Goal: Task Accomplishment & Management: Manage account settings

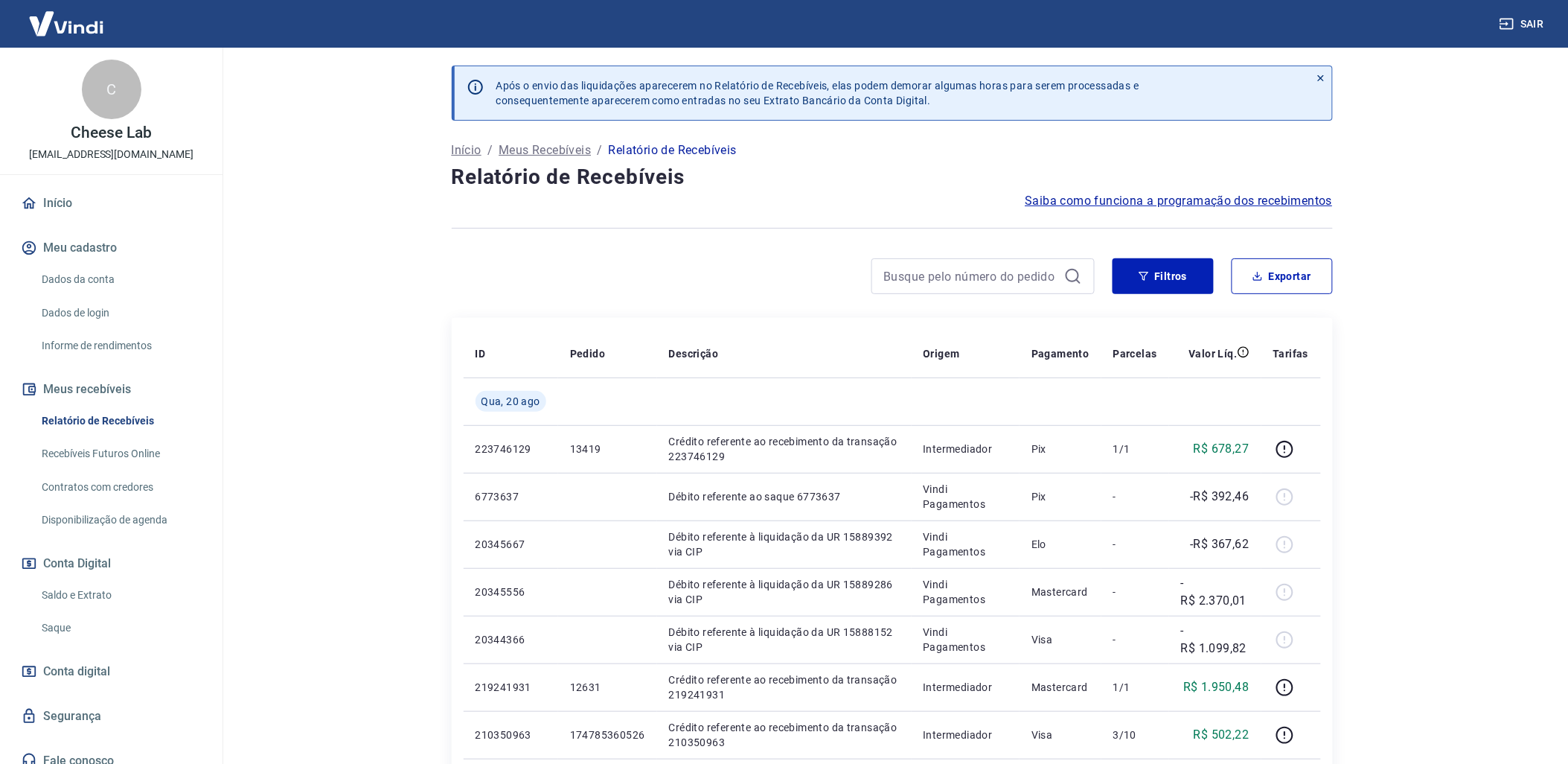
click at [99, 593] on link "Saldo e Extrato" at bounding box center [120, 595] width 169 height 30
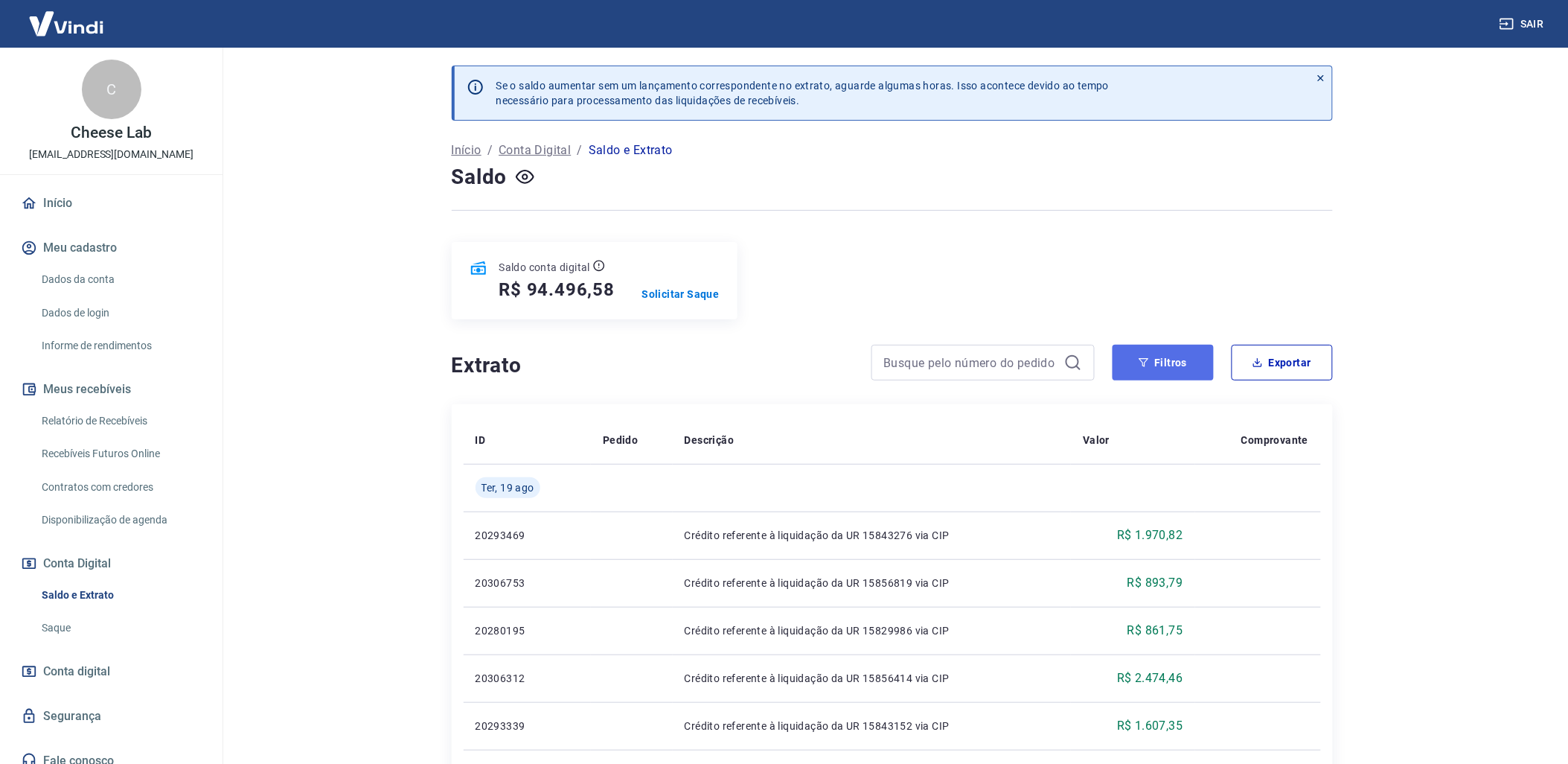
click at [1122, 354] on button "Filtros" at bounding box center [1163, 362] width 101 height 36
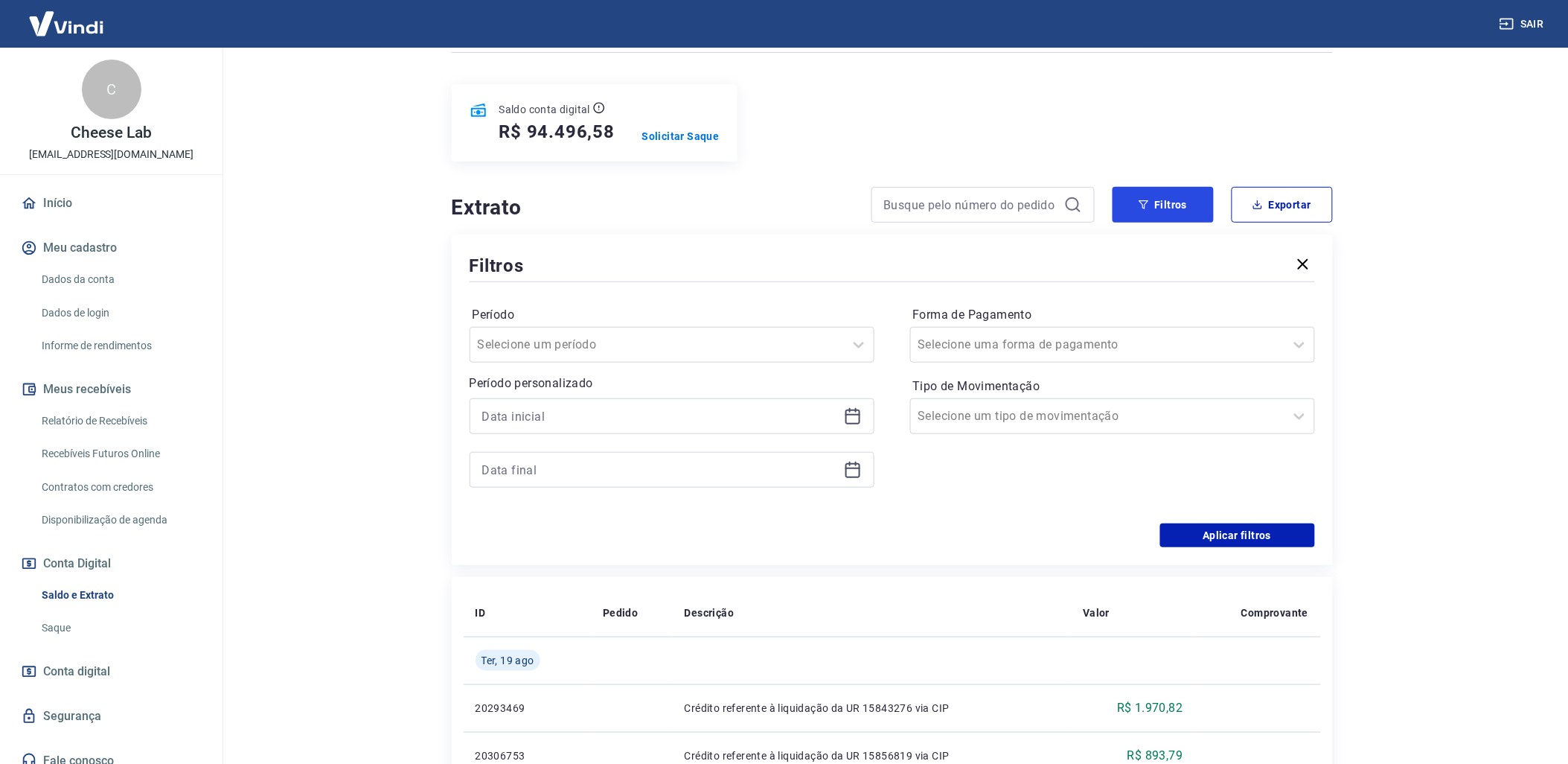
scroll to position [165, 0]
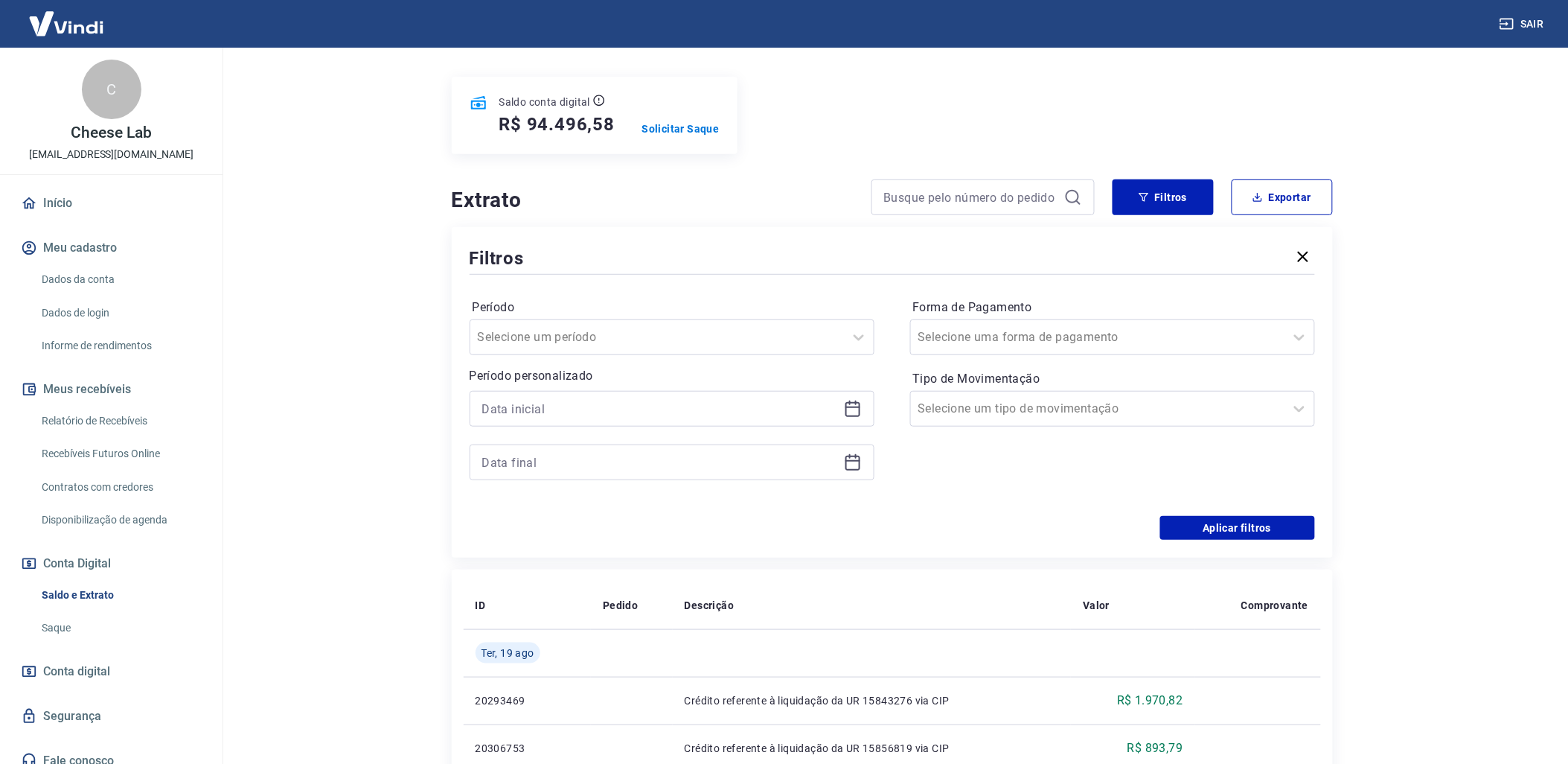
click at [850, 402] on icon at bounding box center [853, 408] width 18 height 18
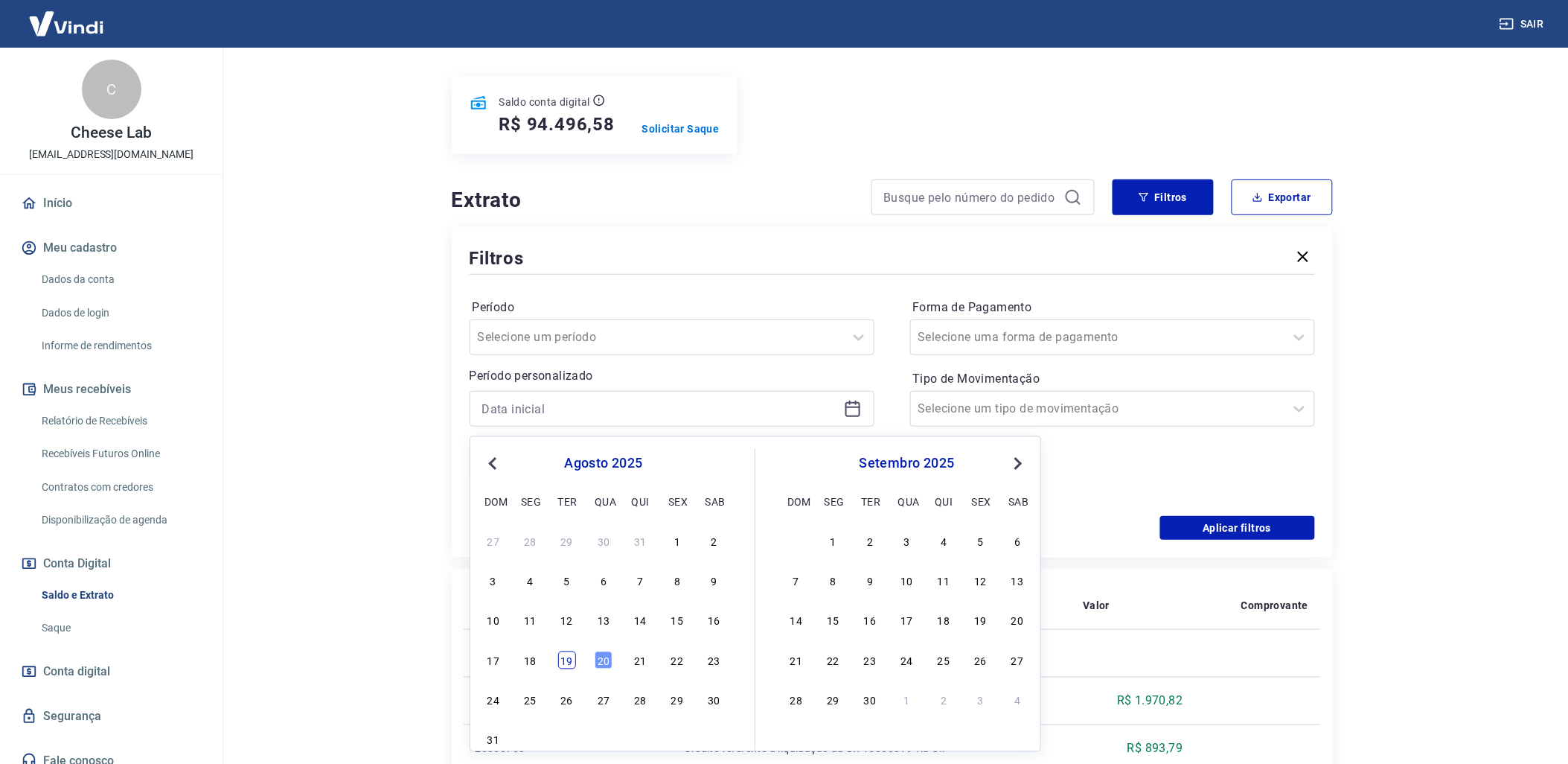
click at [566, 660] on div "19" at bounding box center [567, 660] width 18 height 18
type input "[DATE]"
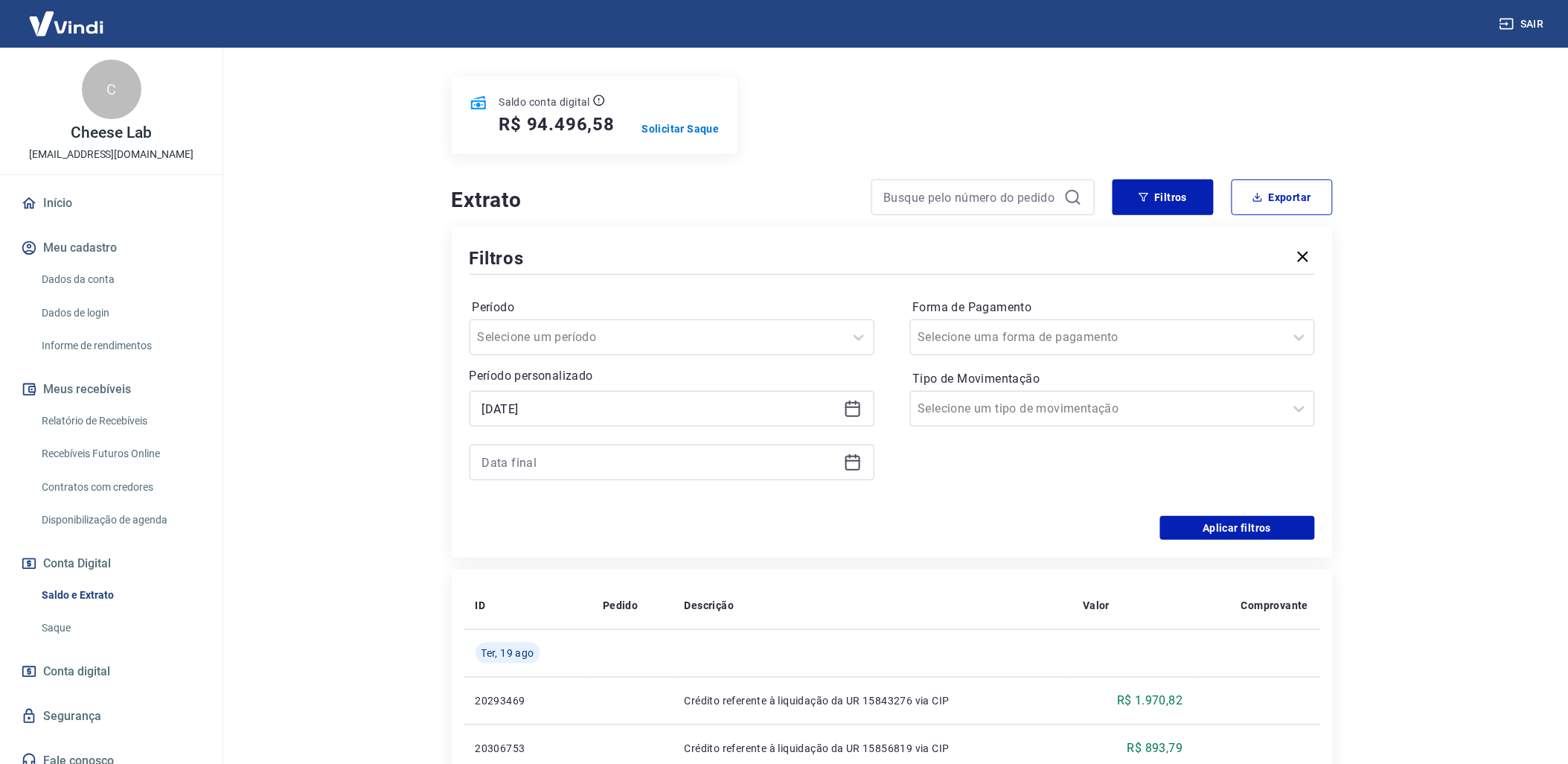
click at [846, 468] on icon at bounding box center [853, 462] width 15 height 15
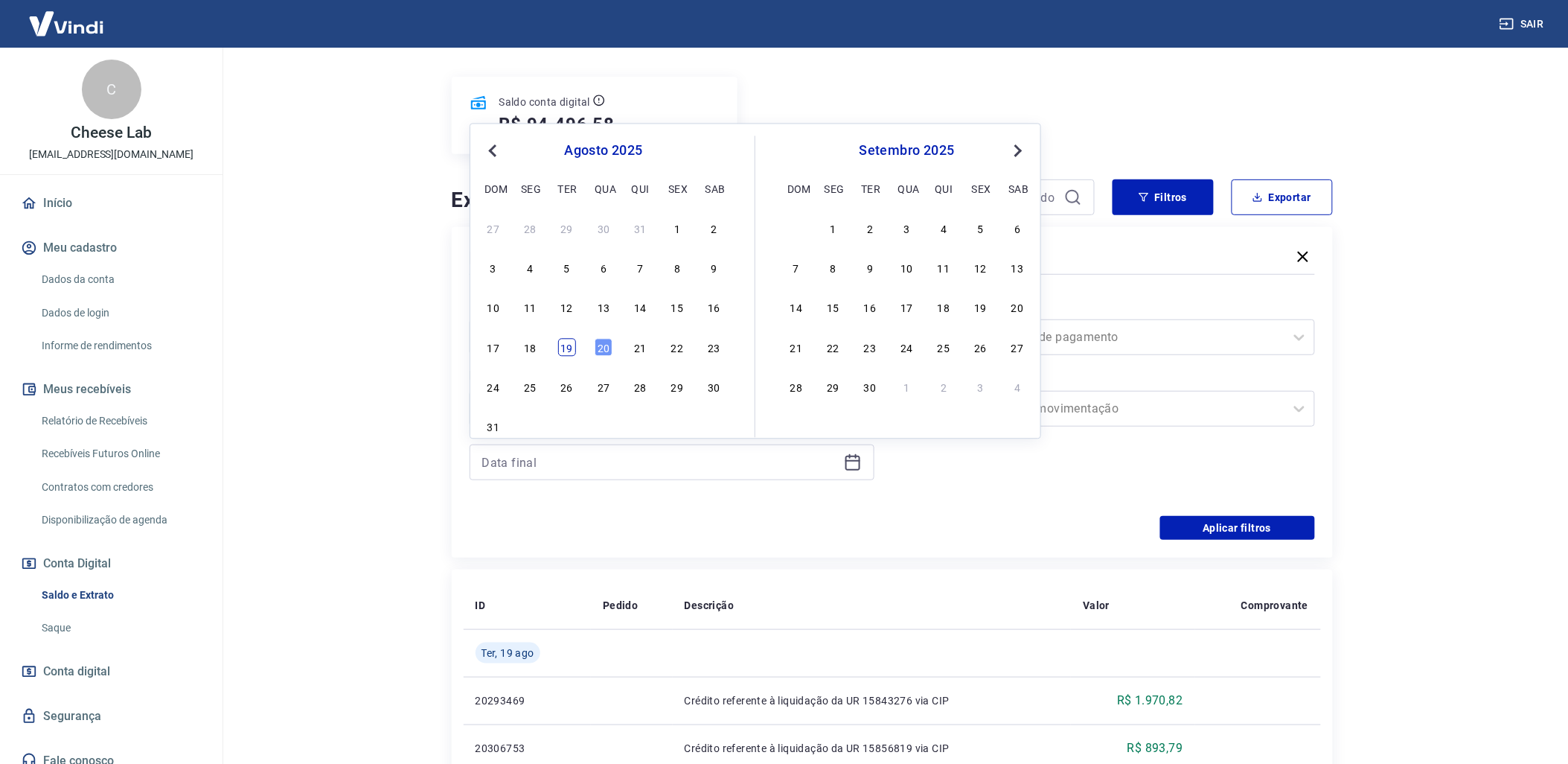
click at [564, 350] on div "19" at bounding box center [567, 347] width 18 height 18
type input "[DATE]"
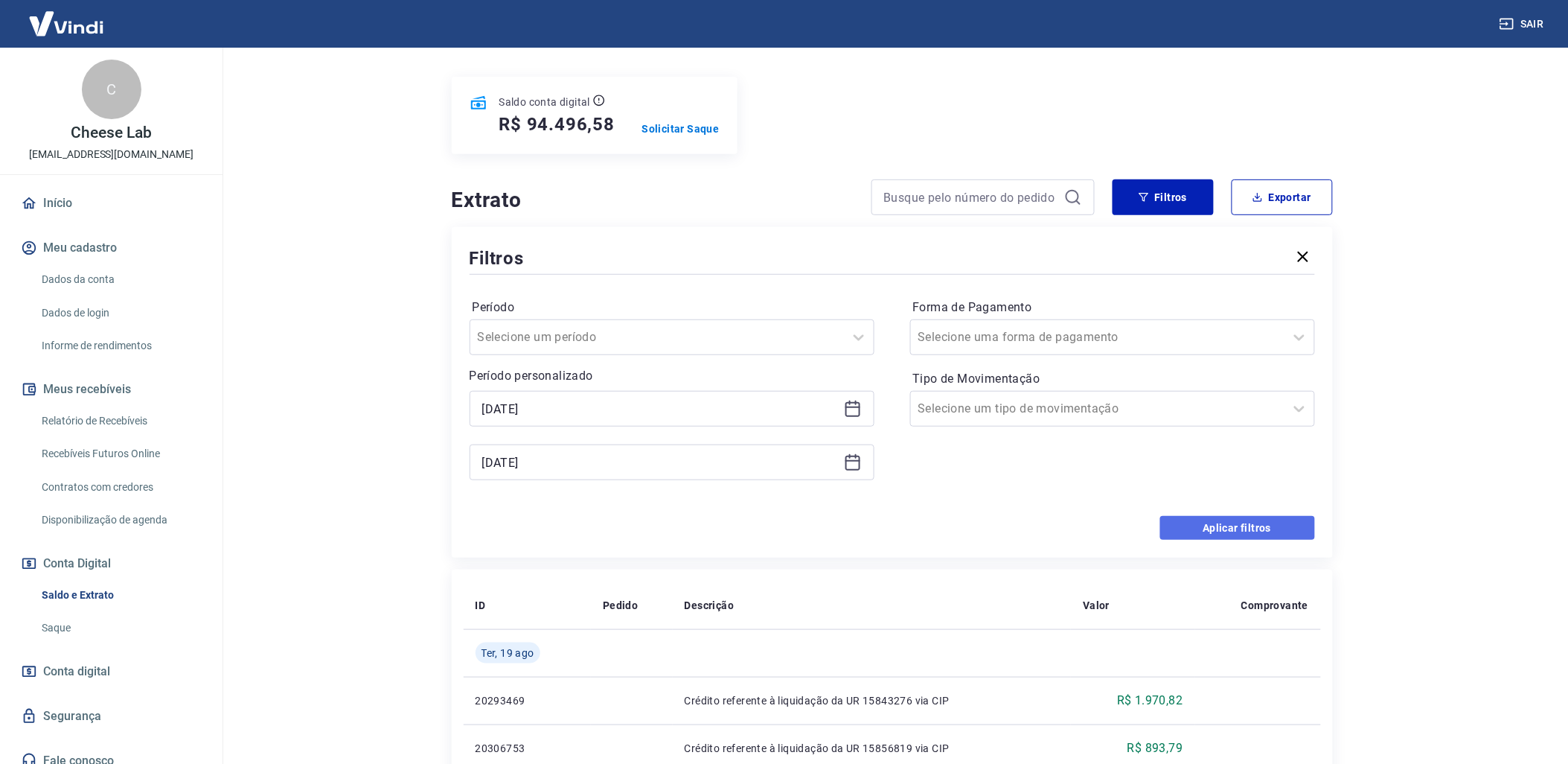
click at [1194, 526] on button "Aplicar filtros" at bounding box center [1238, 527] width 155 height 24
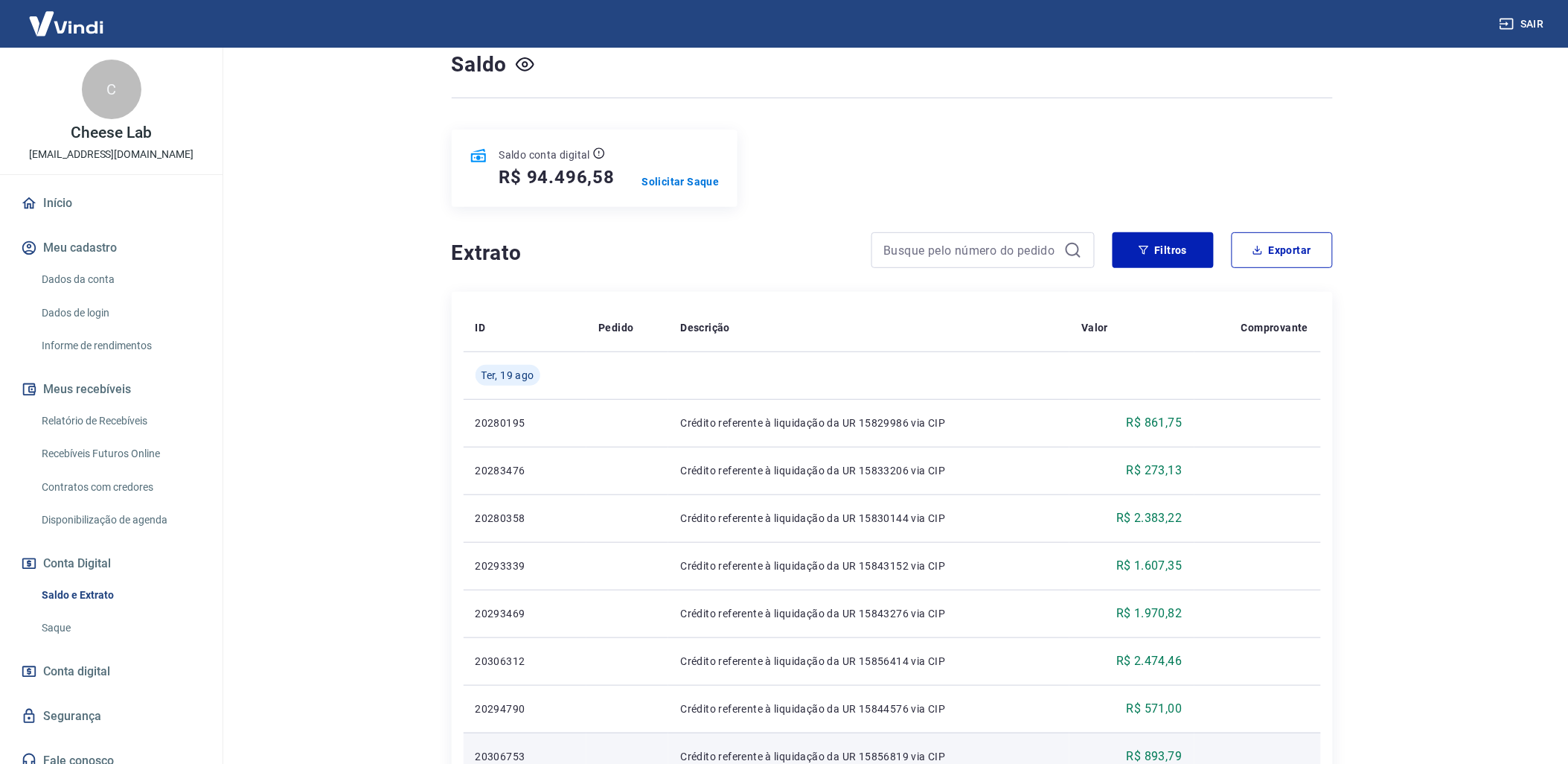
scroll to position [71, 0]
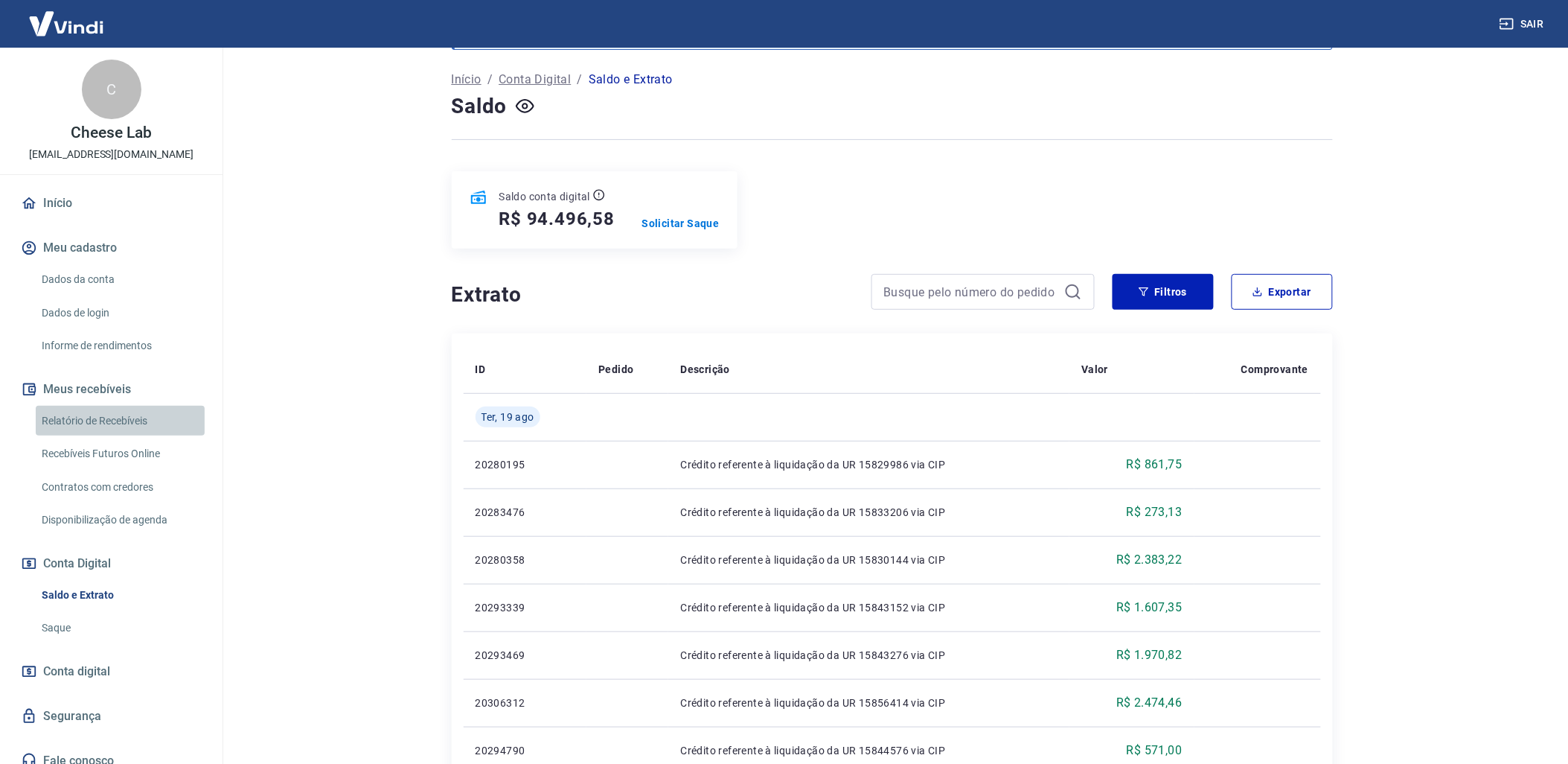
click at [127, 407] on link "Relatório de Recebíveis" at bounding box center [120, 421] width 169 height 30
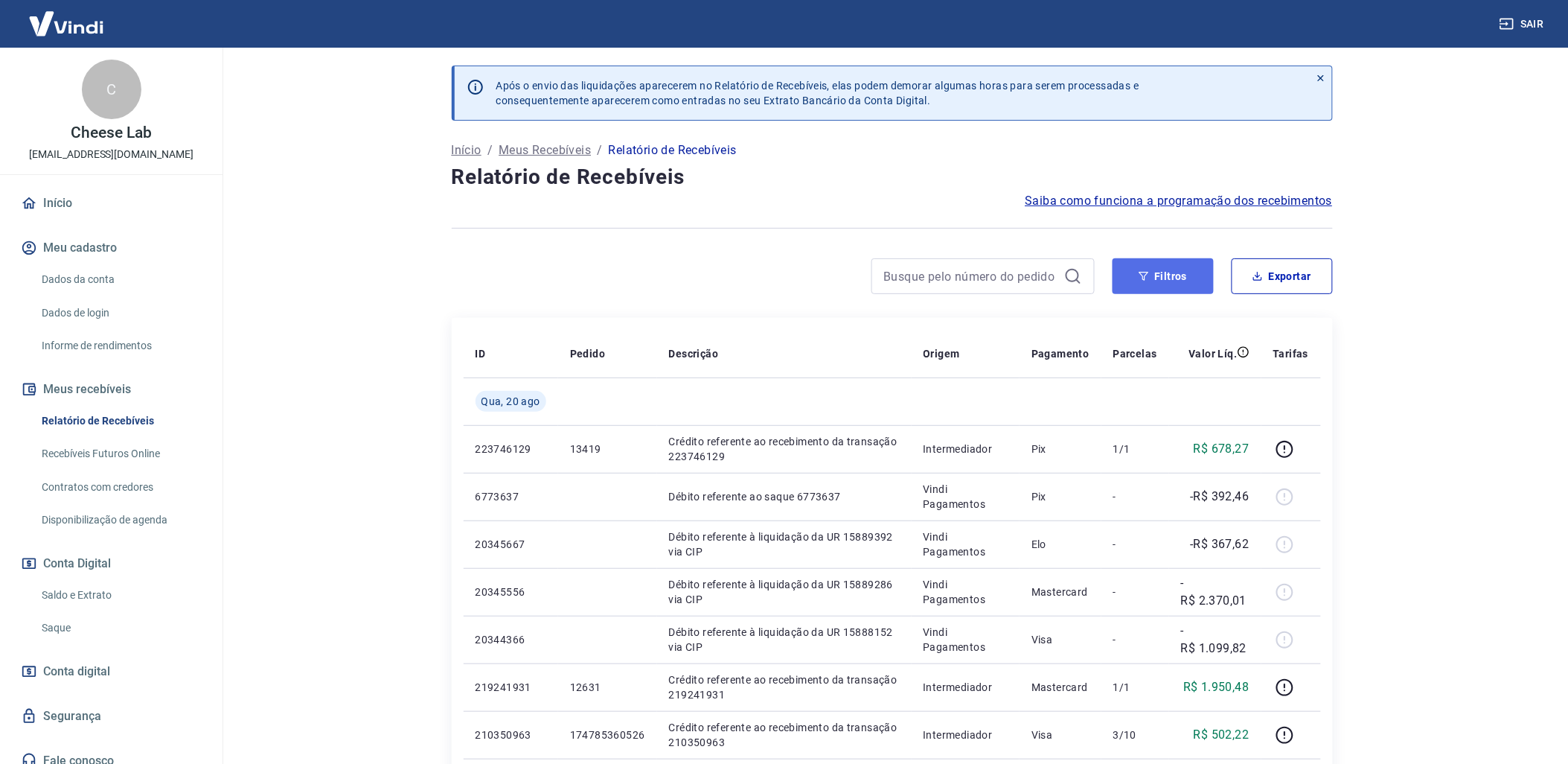
click at [1185, 289] on button "Filtros" at bounding box center [1163, 276] width 101 height 36
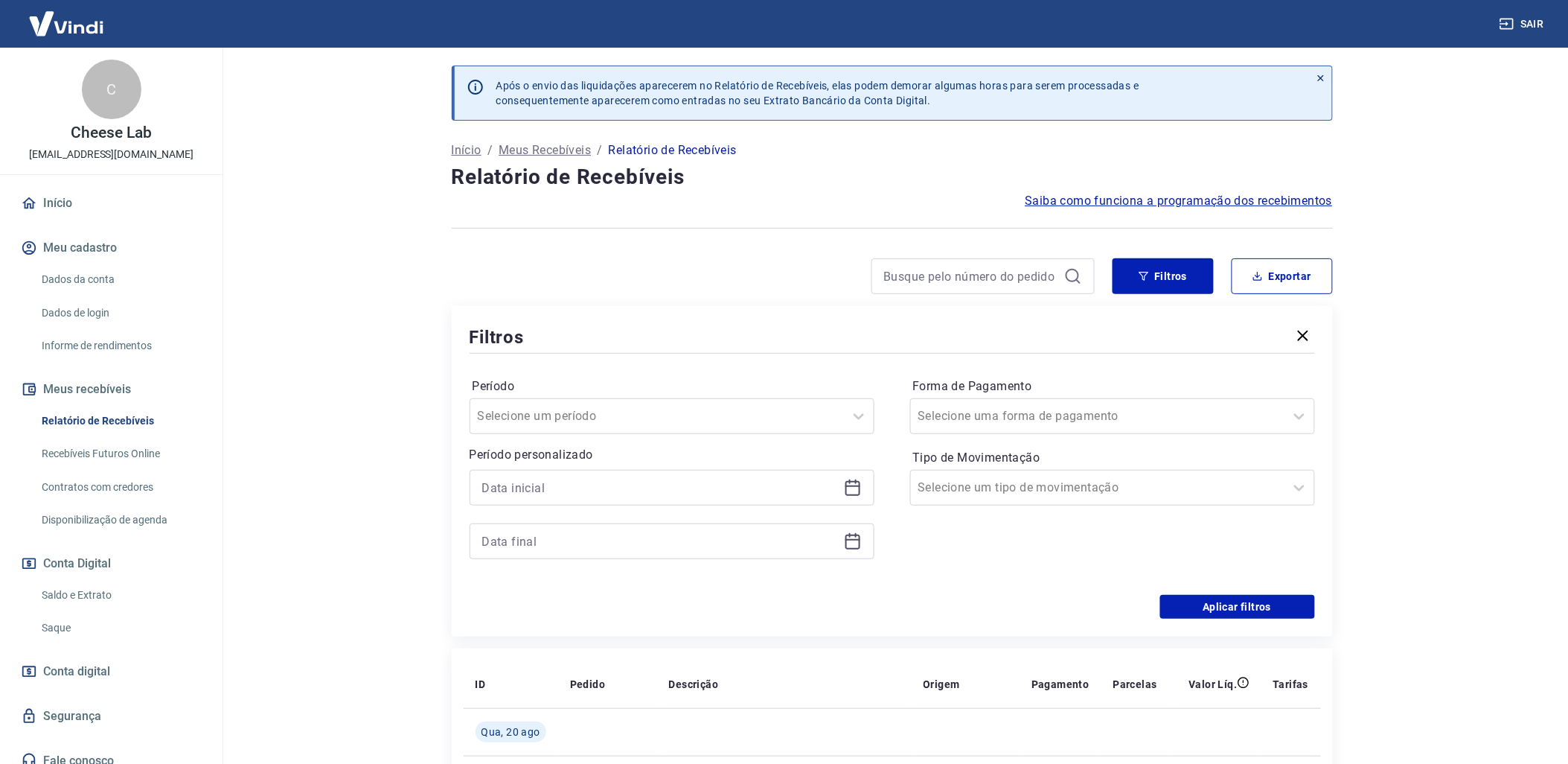
click at [856, 489] on icon at bounding box center [853, 487] width 18 height 18
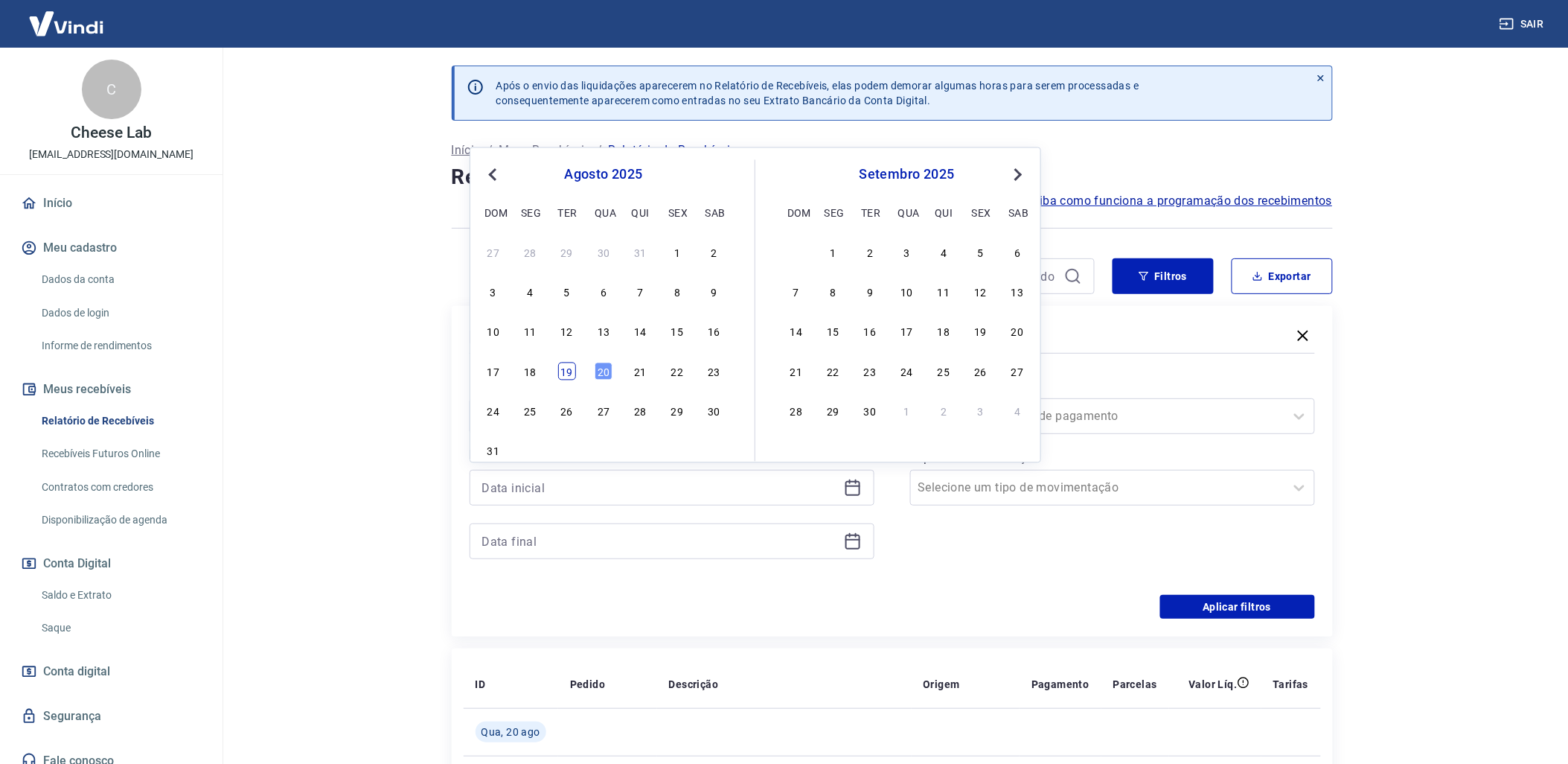
click at [559, 372] on div "19" at bounding box center [567, 371] width 18 height 18
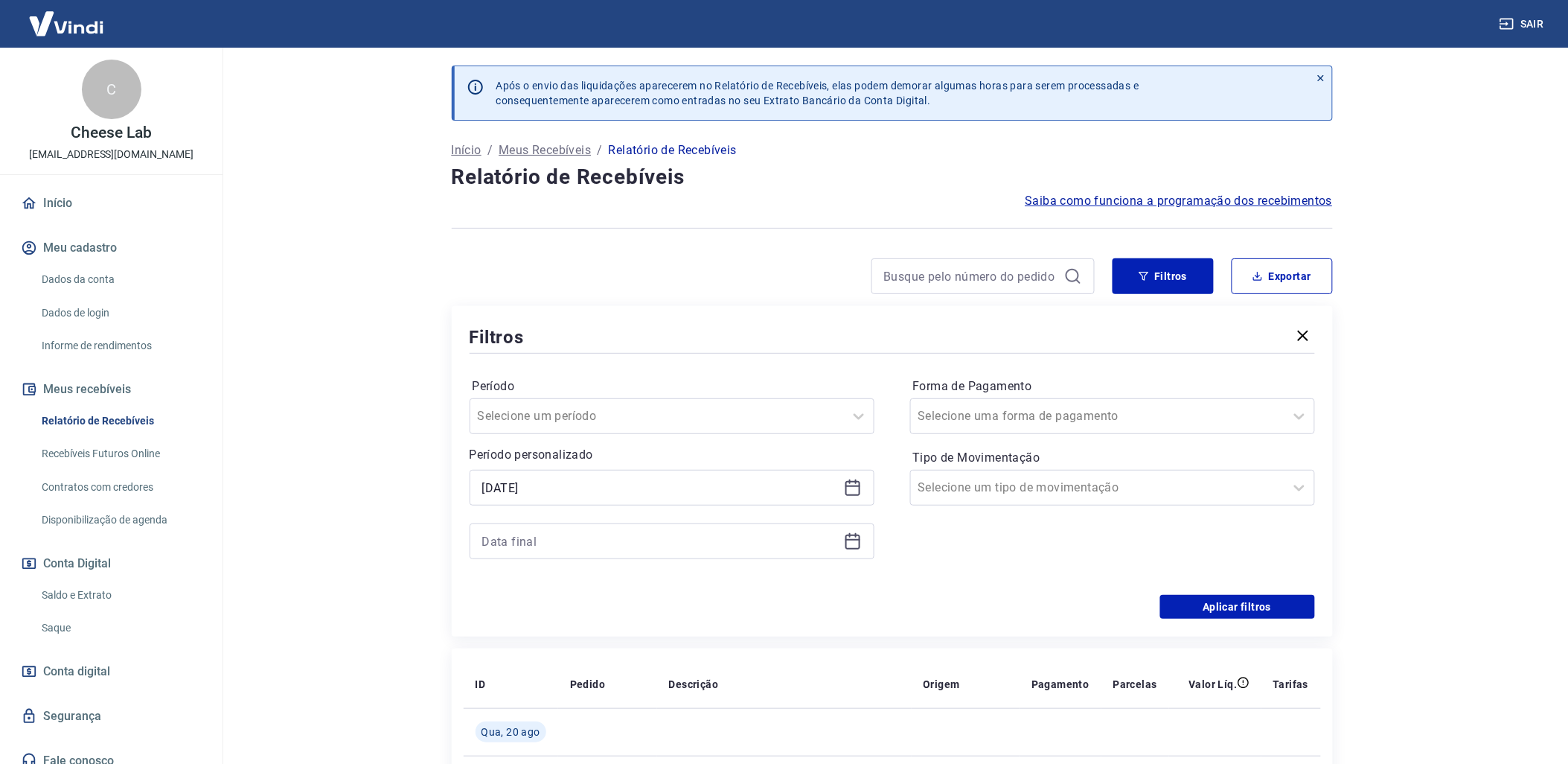
type input "[DATE]"
click at [857, 555] on div at bounding box center [671, 541] width 405 height 36
click at [858, 548] on icon at bounding box center [853, 542] width 15 height 15
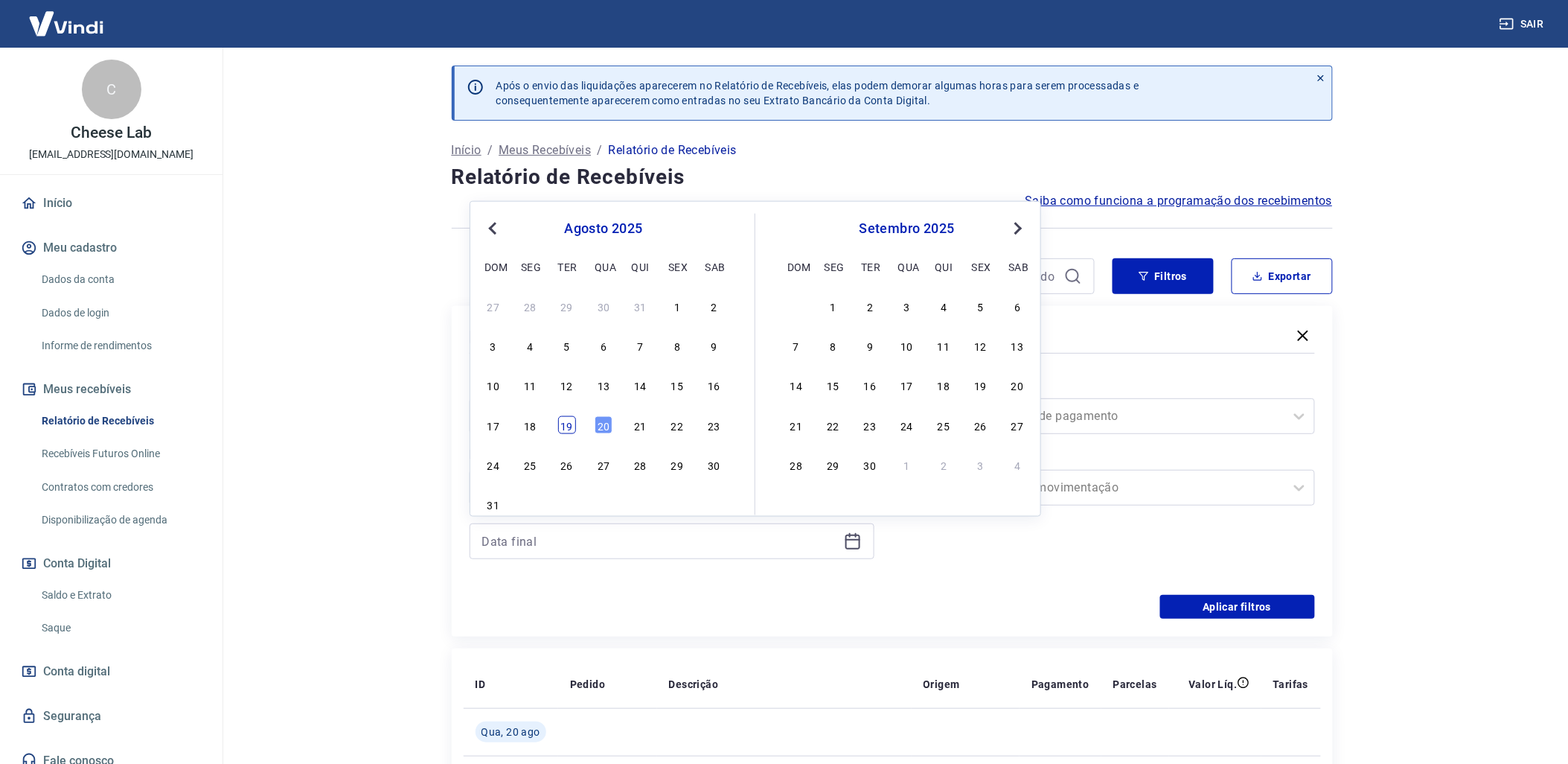
click at [568, 427] on div "19" at bounding box center [567, 425] width 18 height 18
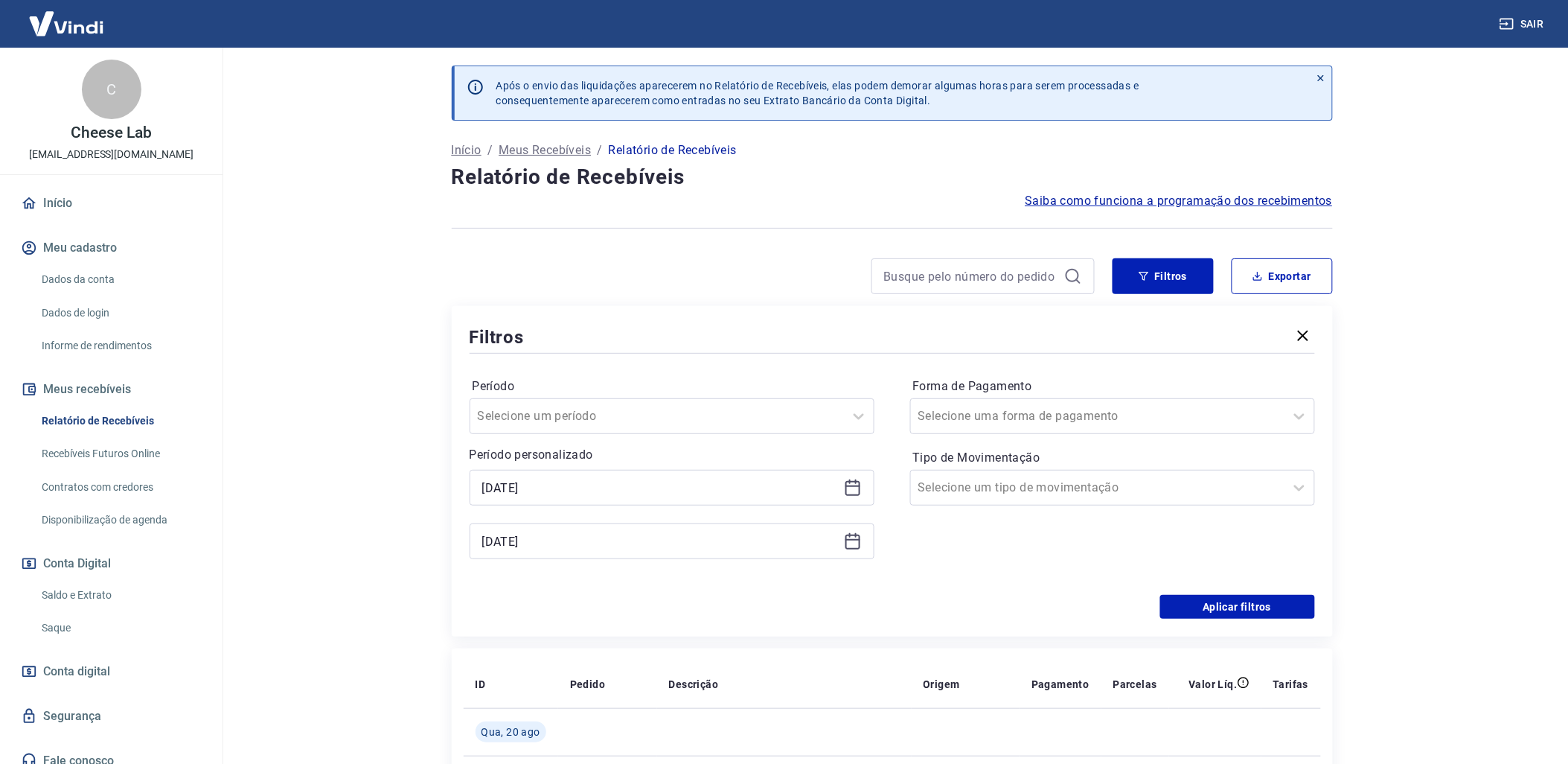
type input "[DATE]"
click at [1216, 614] on button "Aplicar filtros" at bounding box center [1238, 607] width 155 height 24
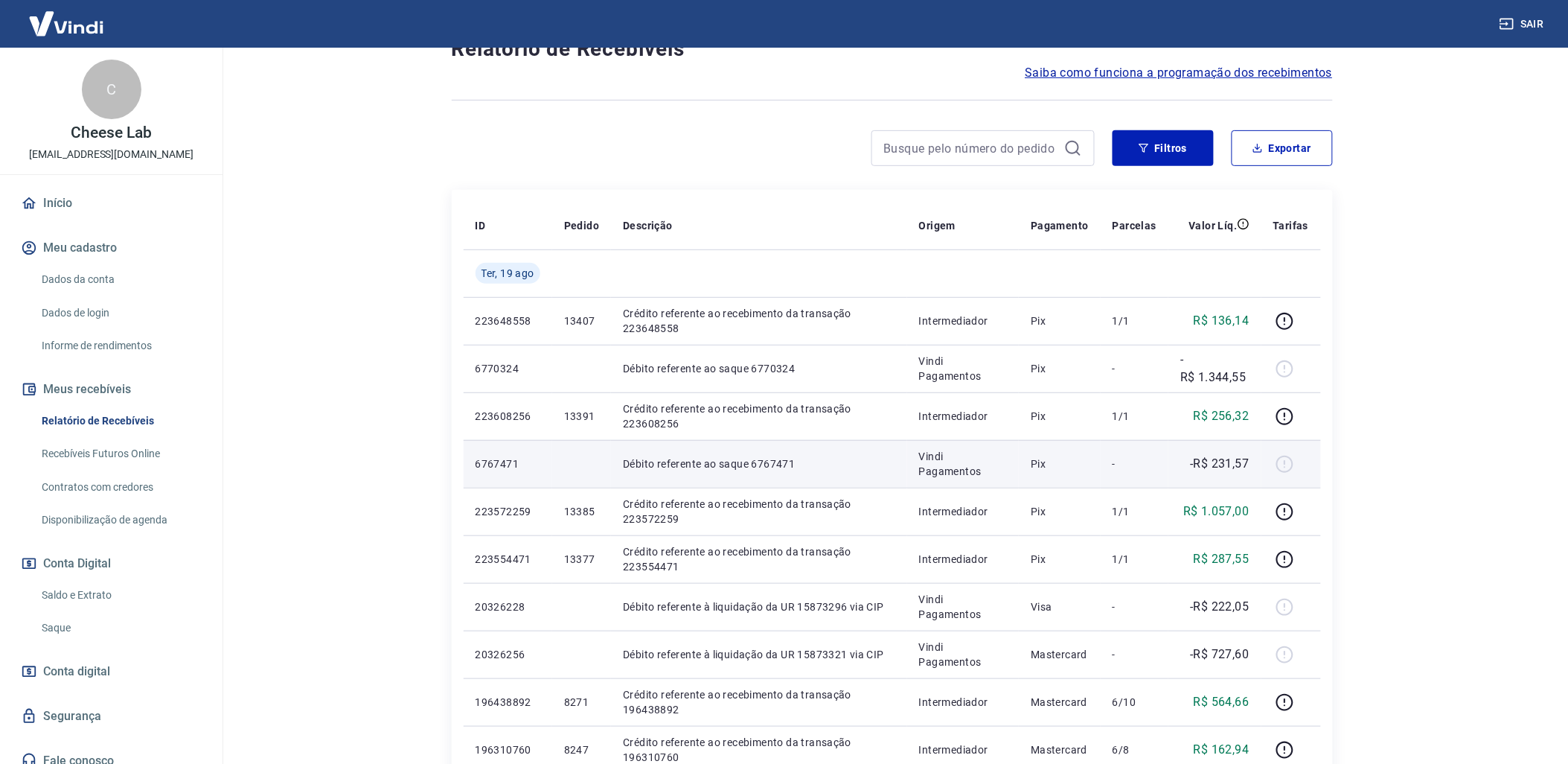
scroll to position [99, 0]
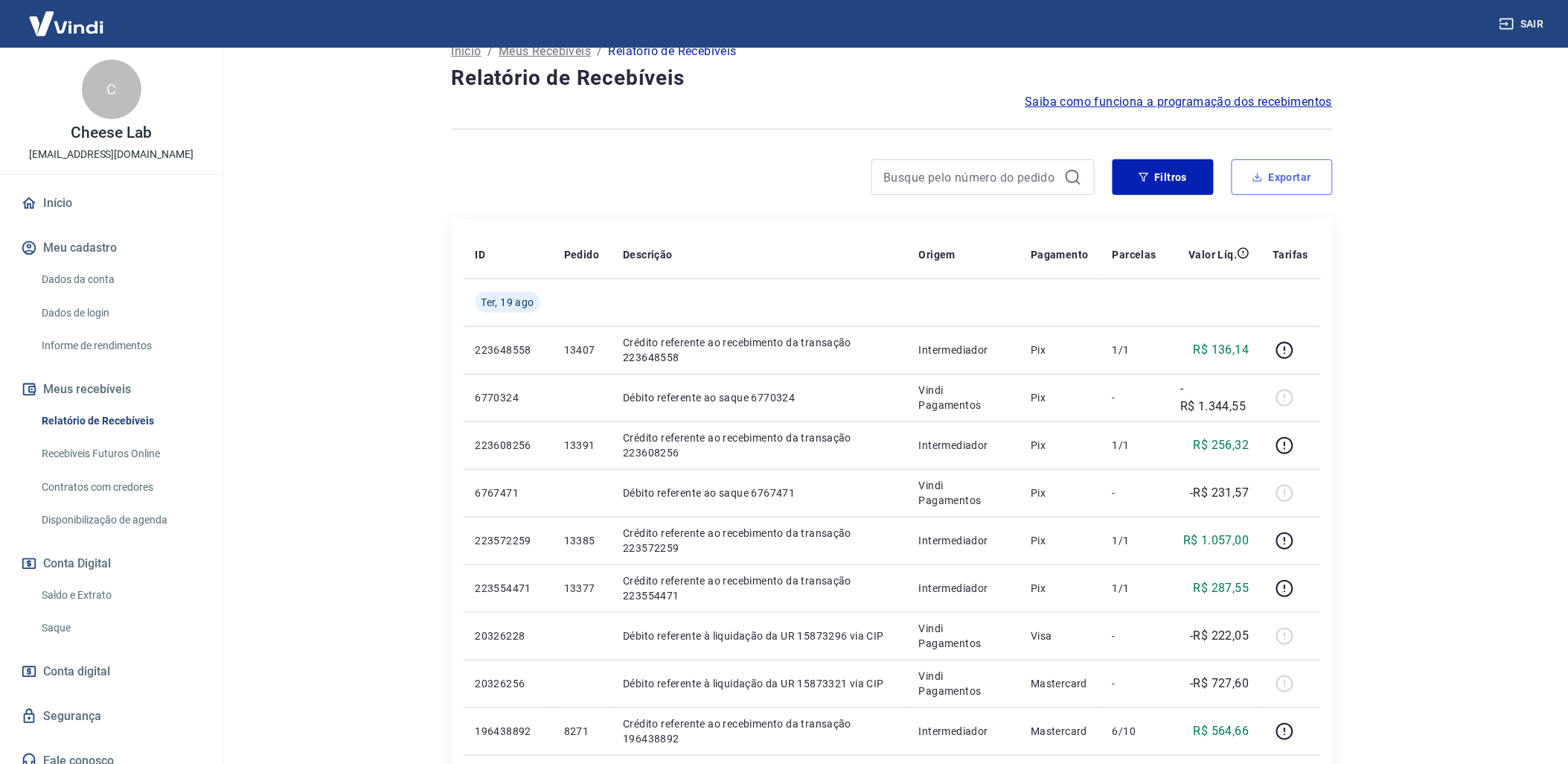
click at [1266, 177] on button "Exportar" at bounding box center [1283, 177] width 101 height 36
type input "[DATE]"
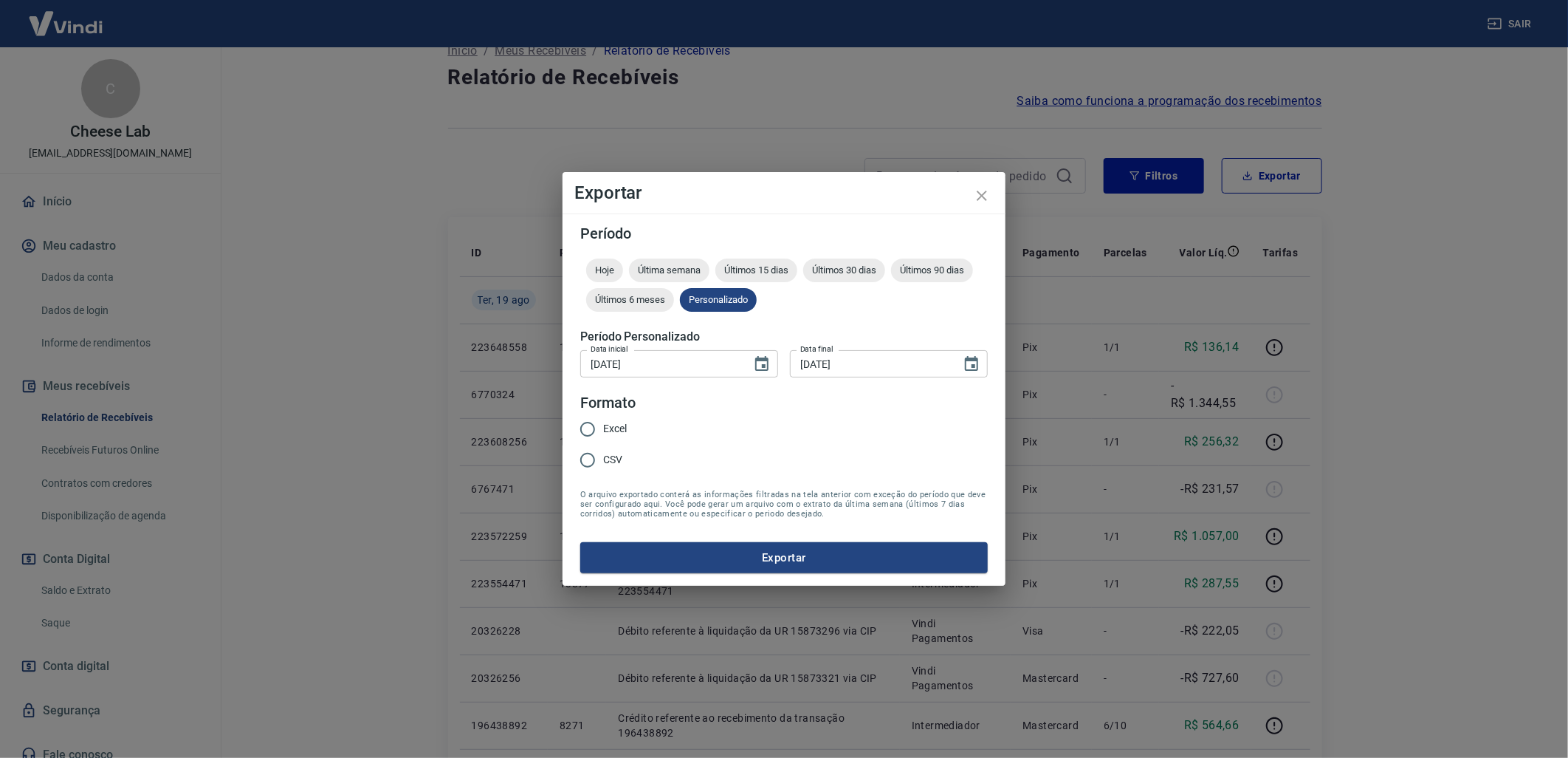
click at [587, 424] on input "Excel" at bounding box center [587, 429] width 31 height 31
radio input "true"
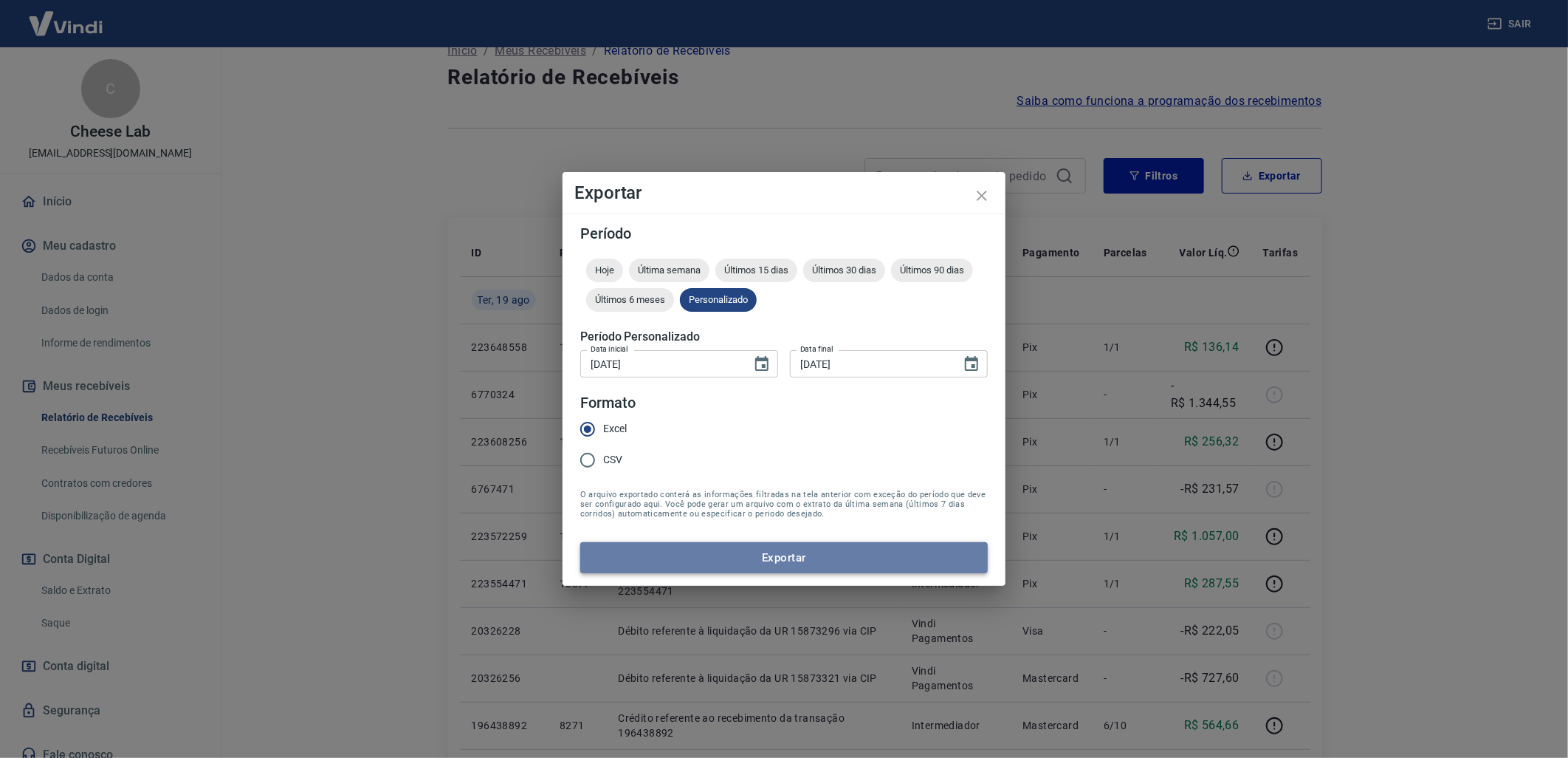
click at [772, 552] on button "Exportar" at bounding box center [784, 557] width 407 height 31
